Goal: Navigation & Orientation: Find specific page/section

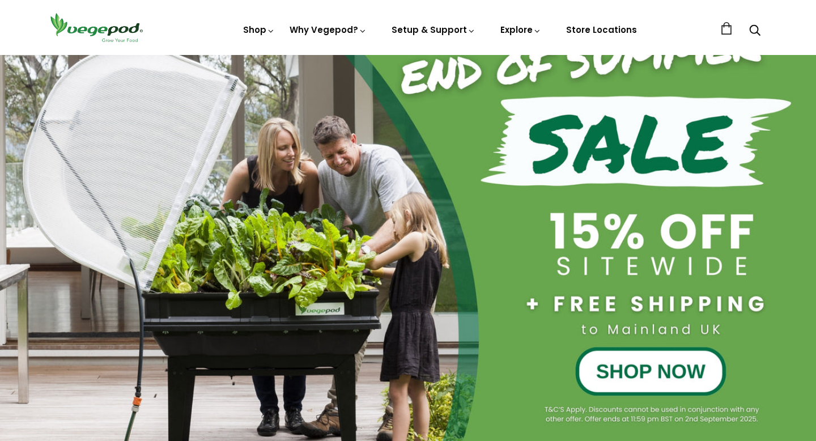
scroll to position [114, 0]
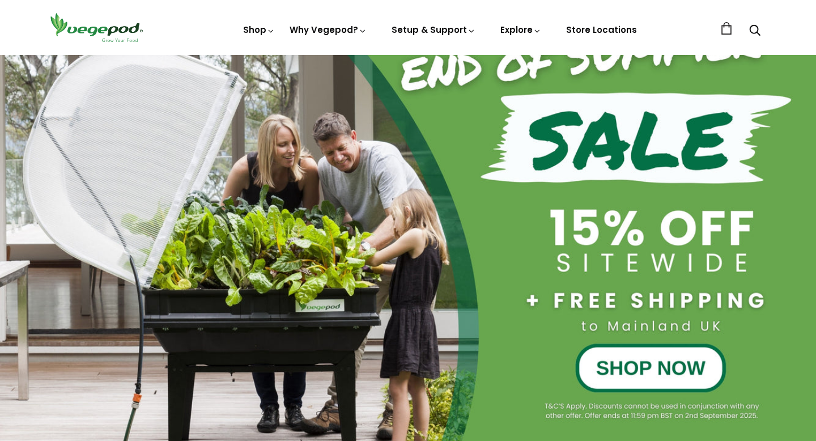
click at [521, 343] on div at bounding box center [408, 212] width 816 height 490
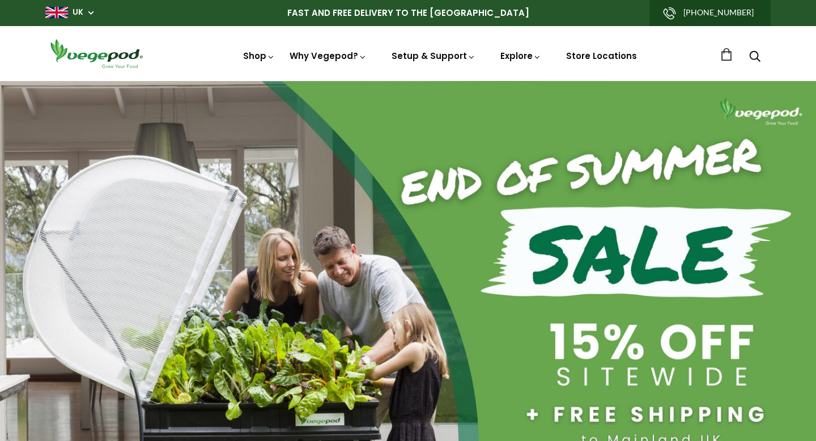
scroll to position [0, 194]
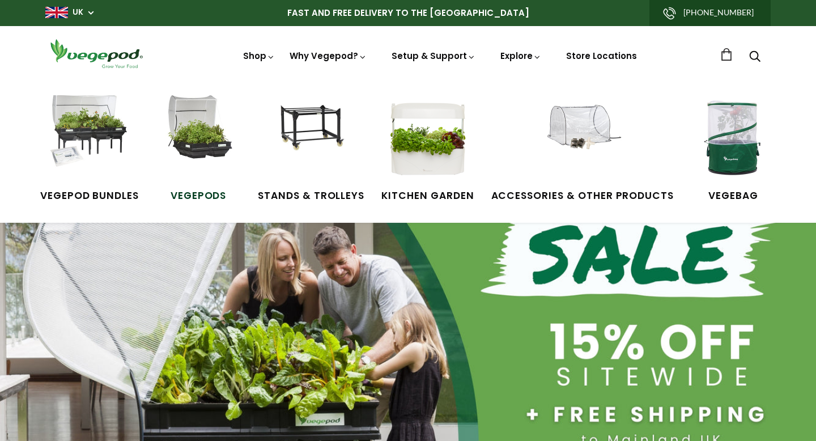
click at [194, 134] on img at bounding box center [198, 137] width 85 height 85
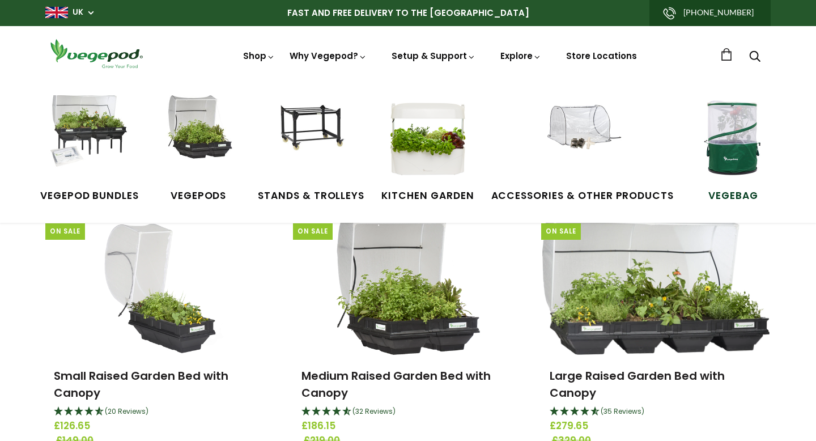
click at [695, 137] on img at bounding box center [733, 137] width 85 height 85
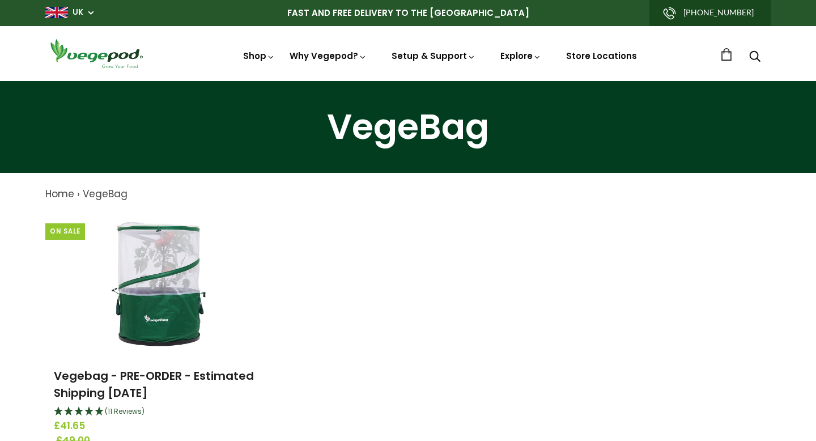
click at [93, 8] on span "UK" at bounding box center [69, 12] width 48 height 11
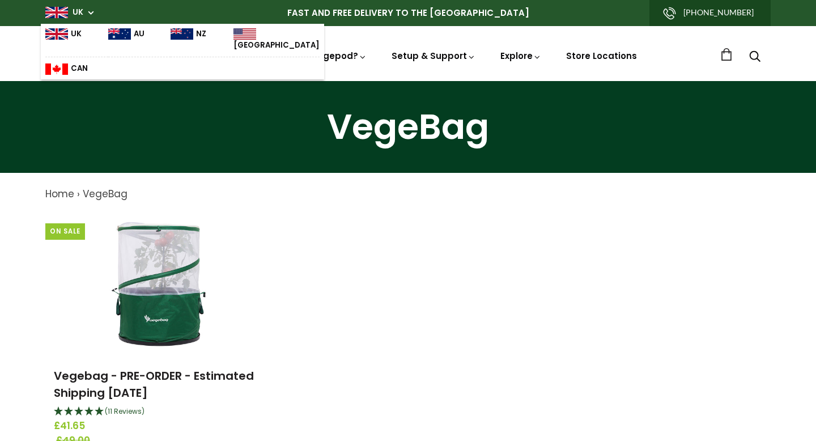
click at [235, 33] on link "[GEOGRAPHIC_DATA]" at bounding box center [276, 39] width 86 height 23
